Goal: Task Accomplishment & Management: Manage account settings

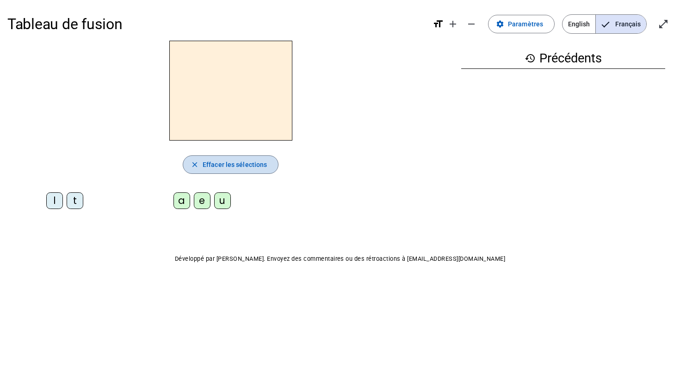
click at [195, 162] on mat-icon "close" at bounding box center [195, 165] width 8 height 8
click at [527, 25] on span "Paramètres" at bounding box center [525, 24] width 35 height 11
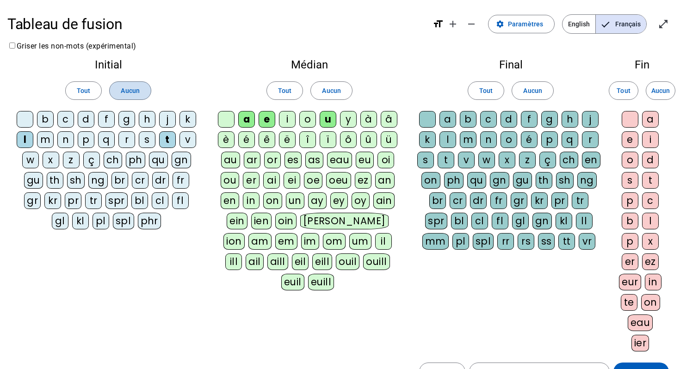
click at [123, 91] on span "Aucun" at bounding box center [130, 90] width 19 height 11
click at [28, 118] on div at bounding box center [25, 119] width 17 height 17
click at [51, 121] on div "b" at bounding box center [45, 119] width 17 height 17
click at [68, 119] on div "c" at bounding box center [65, 119] width 17 height 17
click at [86, 120] on div "d" at bounding box center [86, 119] width 17 height 17
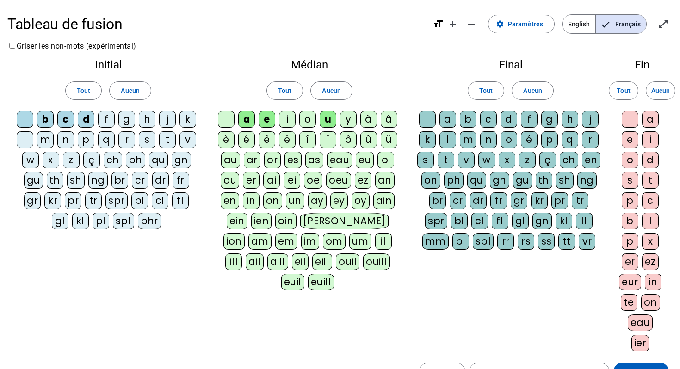
click at [110, 118] on div "f" at bounding box center [106, 119] width 17 height 17
click at [249, 118] on div "a" at bounding box center [246, 119] width 17 height 17
click at [248, 118] on div "a" at bounding box center [246, 119] width 17 height 17
click at [326, 94] on span "Aucun" at bounding box center [331, 90] width 19 height 11
click at [250, 117] on div "a" at bounding box center [246, 119] width 17 height 17
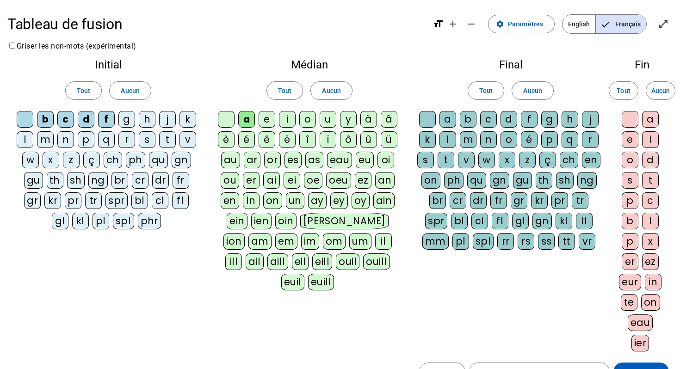
click at [310, 119] on div "o" at bounding box center [307, 119] width 17 height 17
click at [286, 119] on div "i" at bounding box center [287, 119] width 17 height 17
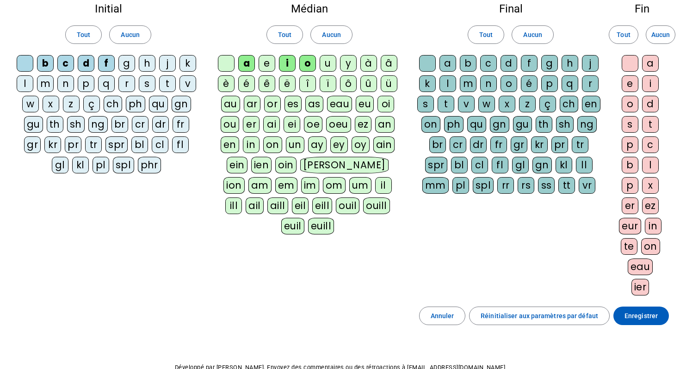
scroll to position [58, 0]
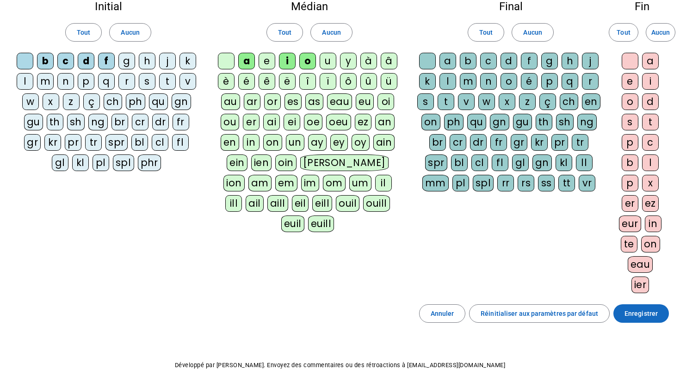
click at [636, 313] on span "Enregistrer" at bounding box center [641, 313] width 33 height 11
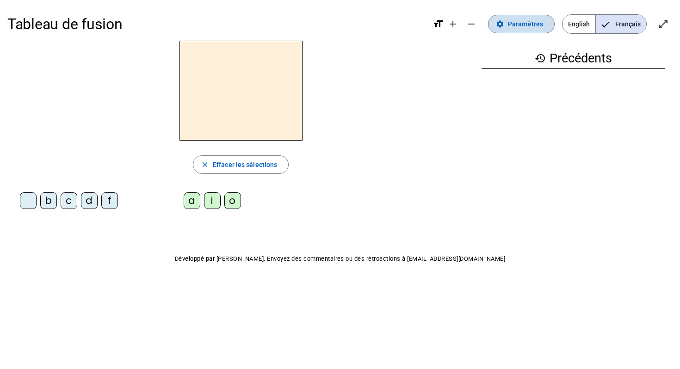
click at [517, 30] on span at bounding box center [522, 24] width 66 height 22
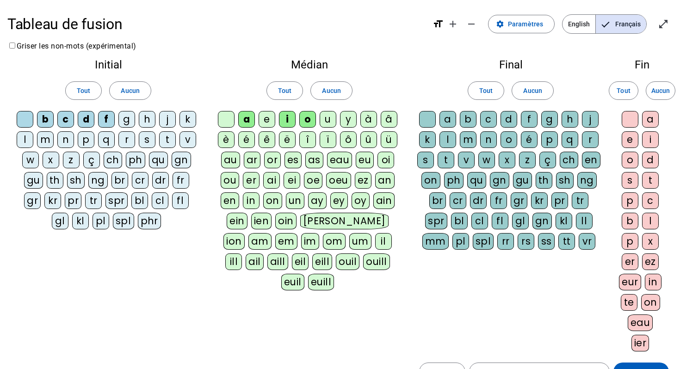
click at [231, 118] on div at bounding box center [226, 119] width 17 height 17
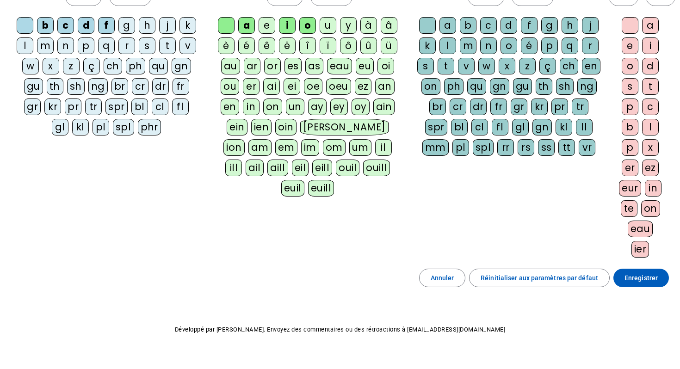
scroll to position [106, 0]
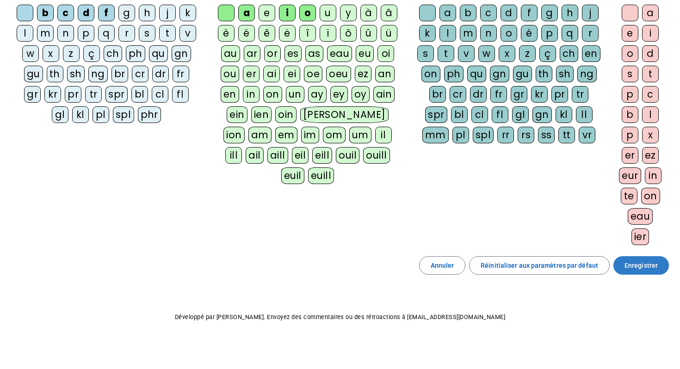
click at [622, 263] on span at bounding box center [642, 266] width 56 height 22
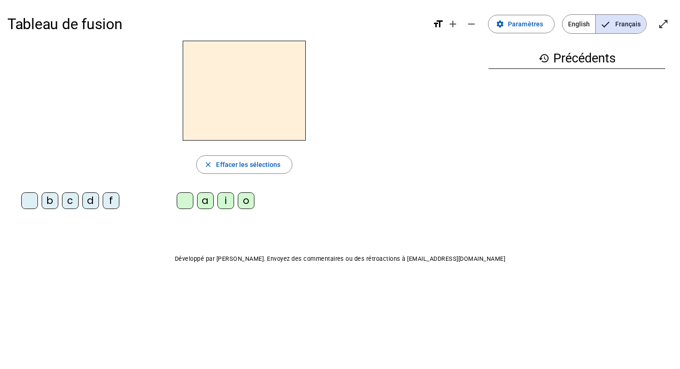
click at [48, 198] on div "b" at bounding box center [50, 201] width 17 height 17
click at [211, 202] on div "a" at bounding box center [205, 201] width 17 height 17
click at [182, 202] on div at bounding box center [185, 201] width 17 height 17
click at [220, 200] on div "i" at bounding box center [226, 201] width 17 height 17
click at [188, 196] on div at bounding box center [185, 201] width 17 height 17
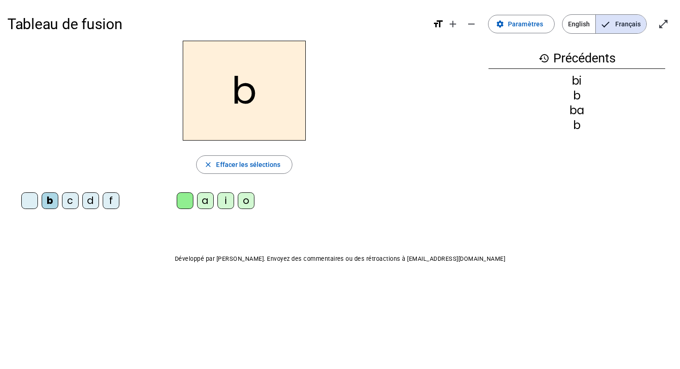
click at [32, 200] on div at bounding box center [29, 201] width 17 height 17
click at [89, 199] on div "d" at bounding box center [90, 201] width 17 height 17
click at [229, 201] on div "i" at bounding box center [226, 201] width 17 height 17
click at [29, 204] on div at bounding box center [29, 201] width 17 height 17
click at [67, 203] on div "c" at bounding box center [70, 201] width 17 height 17
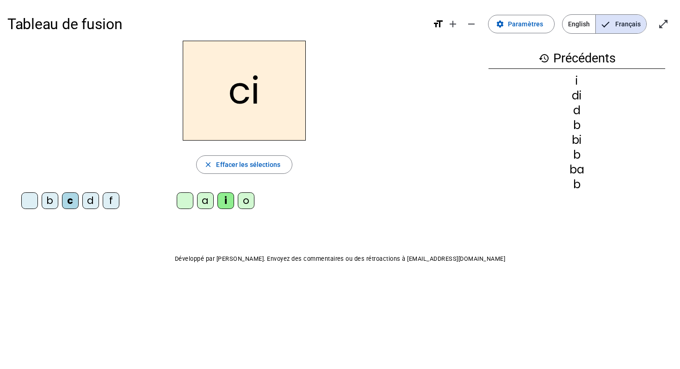
click at [26, 201] on div at bounding box center [29, 201] width 17 height 17
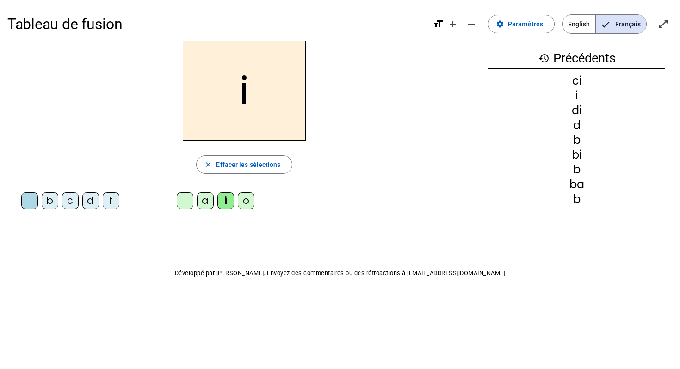
click at [26, 201] on div at bounding box center [29, 201] width 17 height 17
click at [190, 201] on div at bounding box center [185, 201] width 17 height 17
